Goal: Navigation & Orientation: Find specific page/section

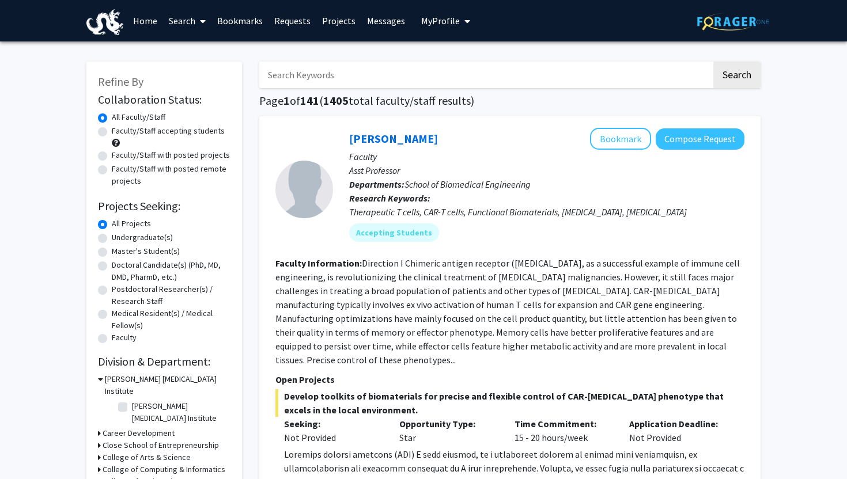
click at [296, 23] on link "Requests" at bounding box center [292, 21] width 48 height 40
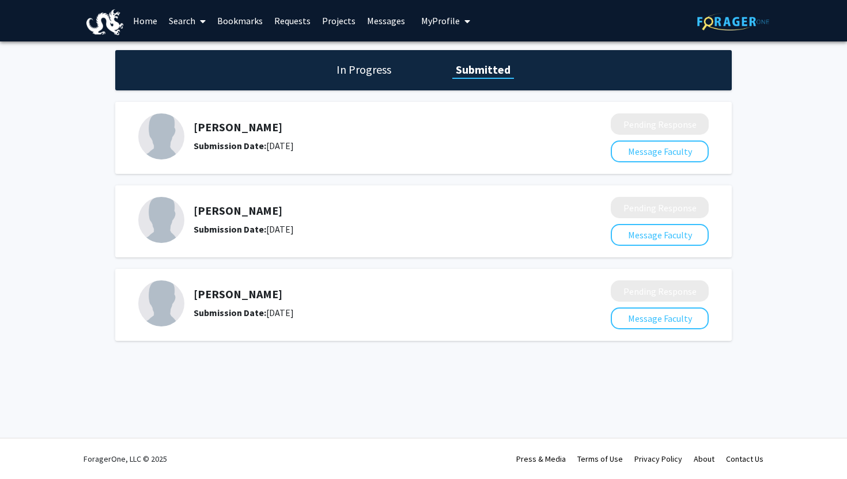
click at [333, 77] on div "In Progress Submitted" at bounding box center [423, 70] width 616 height 40
click at [358, 73] on h1 "In Progress" at bounding box center [364, 70] width 62 height 16
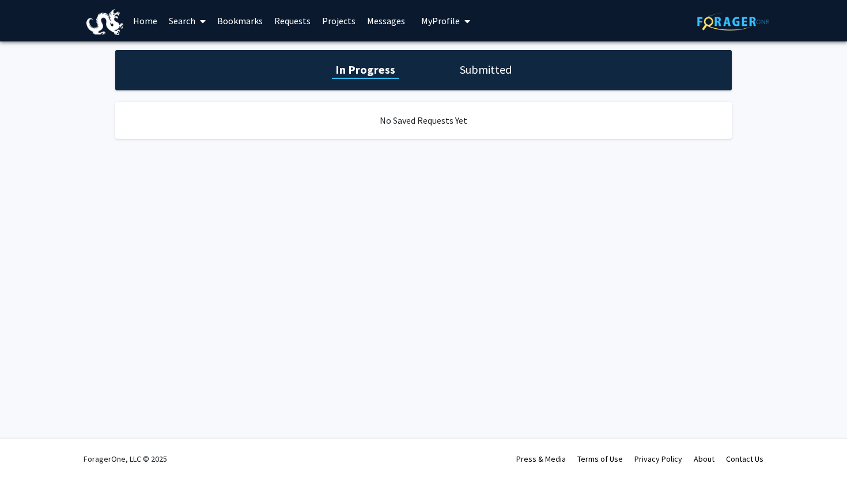
click at [463, 70] on h1 "Submitted" at bounding box center [485, 70] width 59 height 16
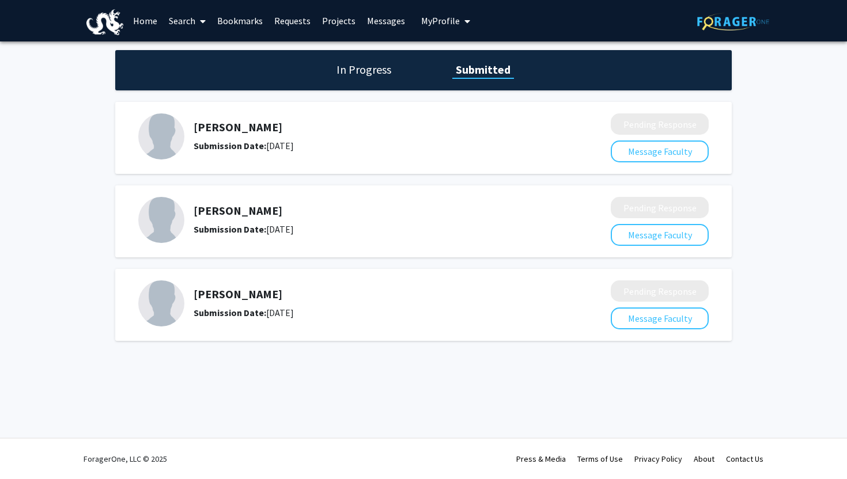
click at [429, 18] on span "My Profile" at bounding box center [440, 21] width 39 height 12
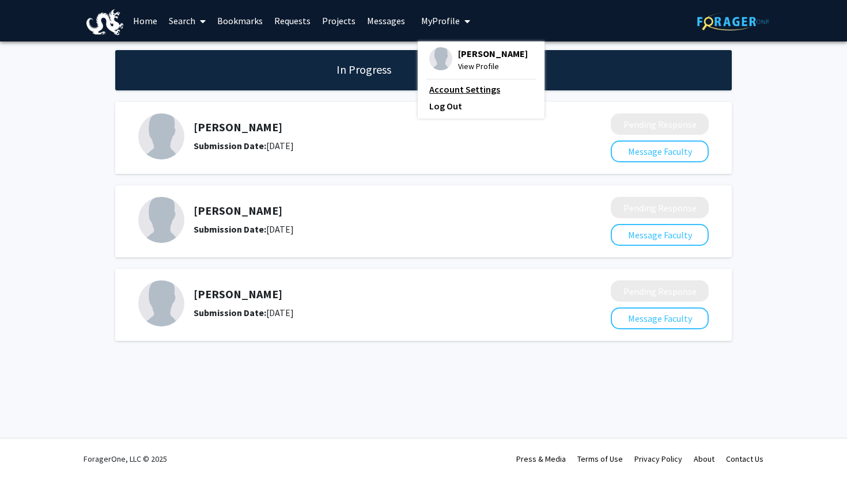
click at [429, 88] on link "Account Settings" at bounding box center [481, 89] width 104 height 14
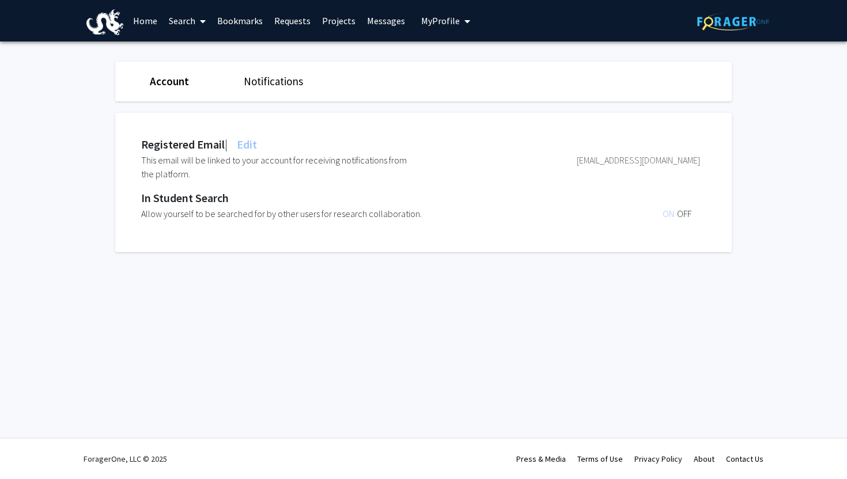
click at [445, 25] on span "My Profile" at bounding box center [440, 21] width 39 height 12
click at [444, 50] on fg-profile-picture at bounding box center [440, 59] width 23 height 25
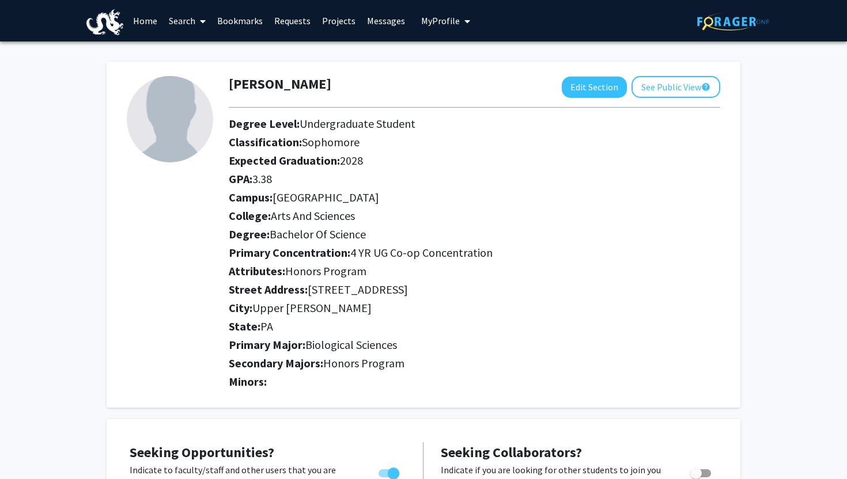
click at [159, 22] on link "Home" at bounding box center [145, 21] width 36 height 40
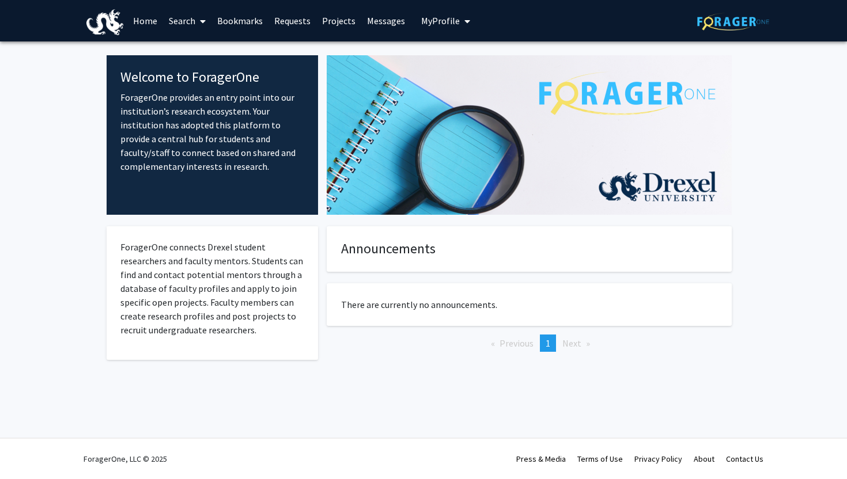
click at [186, 24] on link "Search" at bounding box center [187, 21] width 48 height 40
click at [342, 16] on link "Projects" at bounding box center [338, 21] width 45 height 40
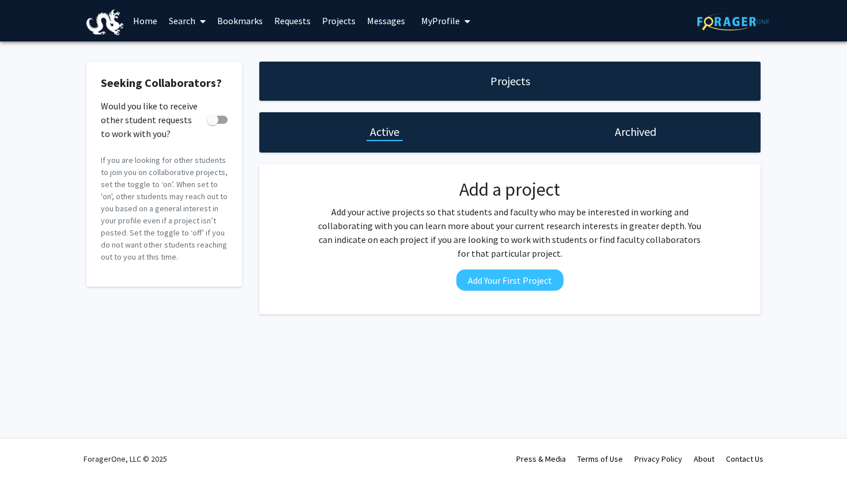
click at [141, 23] on link "Home" at bounding box center [145, 21] width 36 height 40
